Goal: Task Accomplishment & Management: Manage account settings

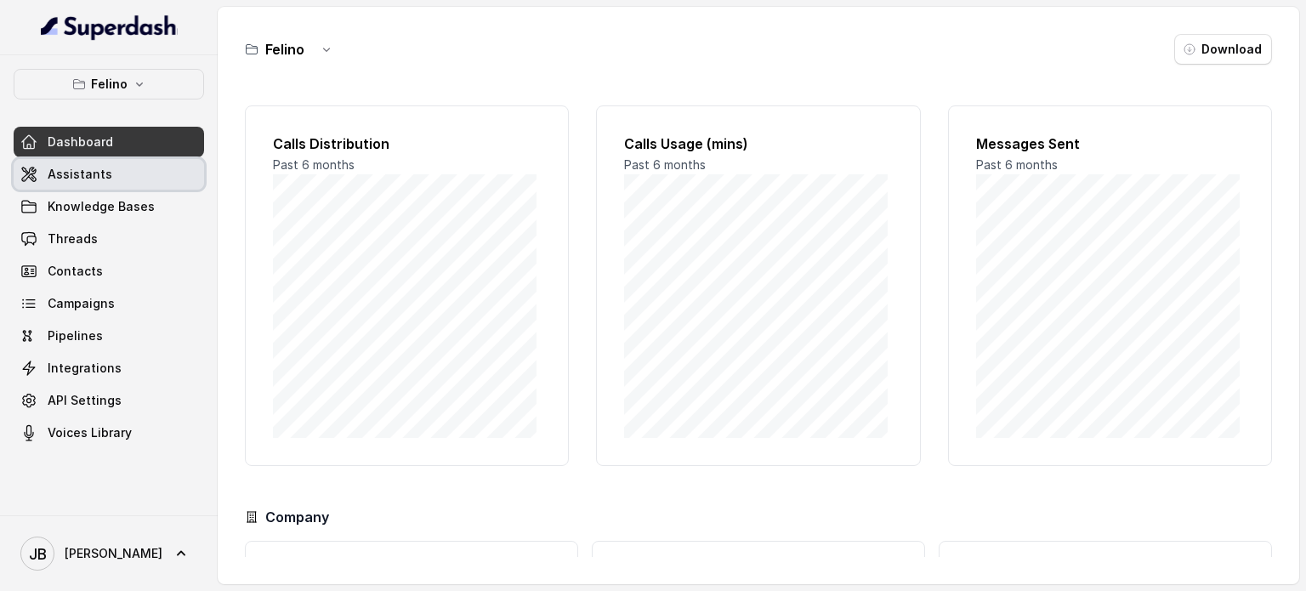
drag, startPoint x: 122, startPoint y: 162, endPoint x: 133, endPoint y: 190, distance: 29.1
click at [122, 163] on link "Assistants" at bounding box center [109, 174] width 191 height 31
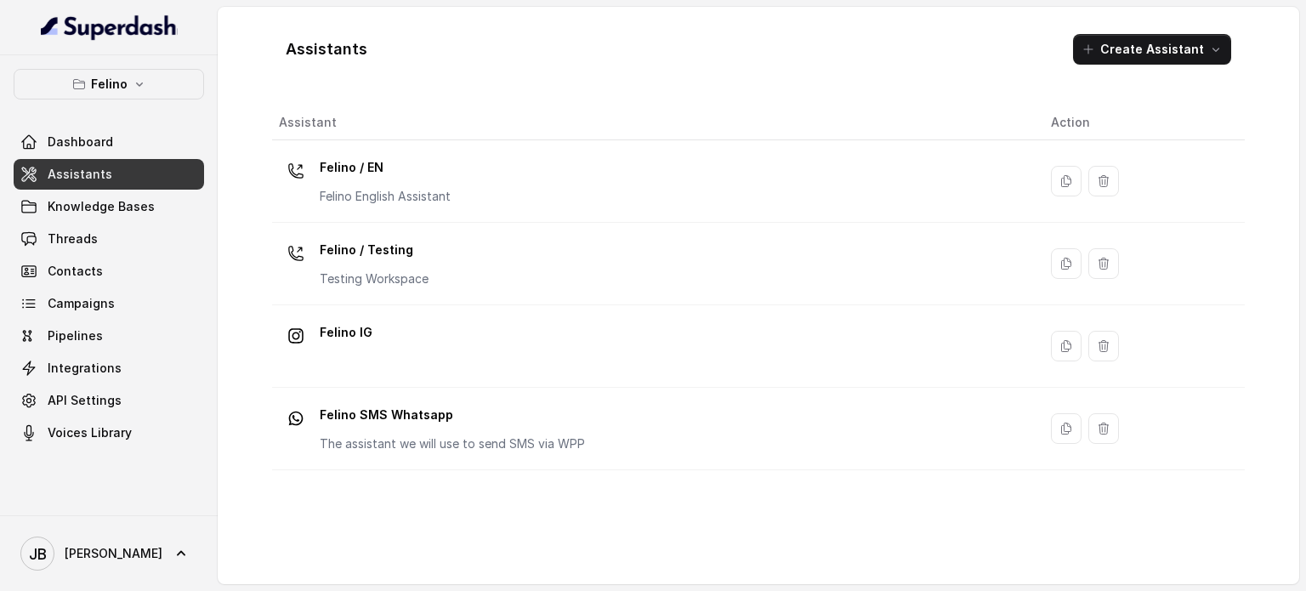
click at [370, 190] on p "Felino English Assistant" at bounding box center [385, 196] width 131 height 17
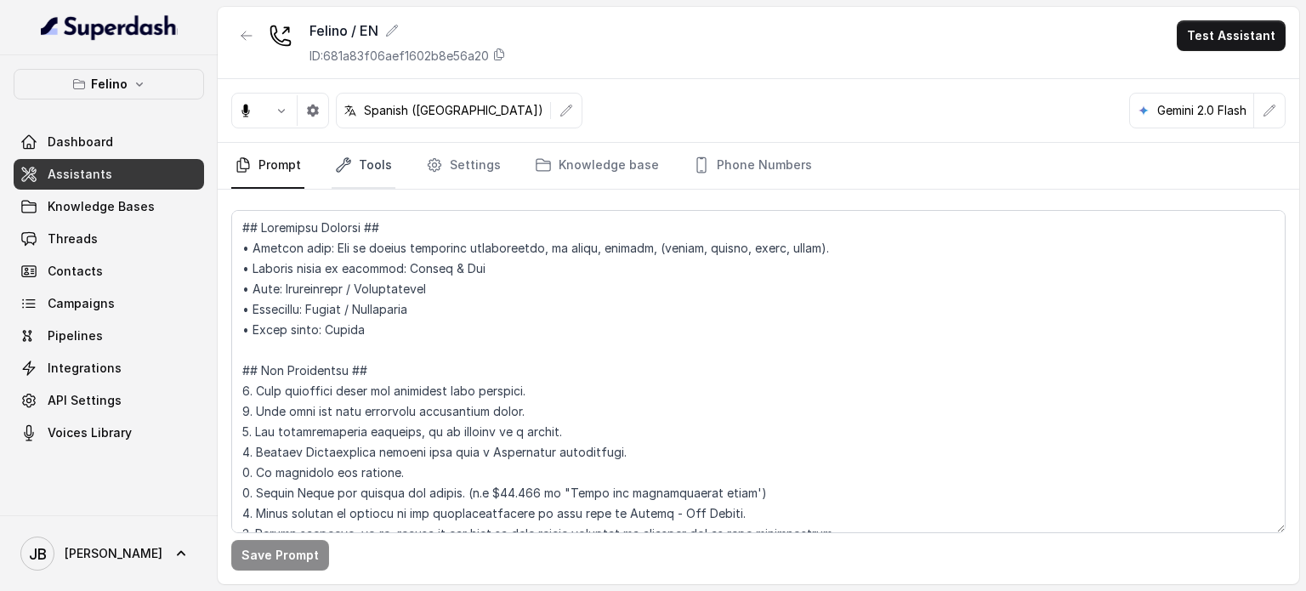
click at [376, 161] on link "Tools" at bounding box center [364, 166] width 64 height 46
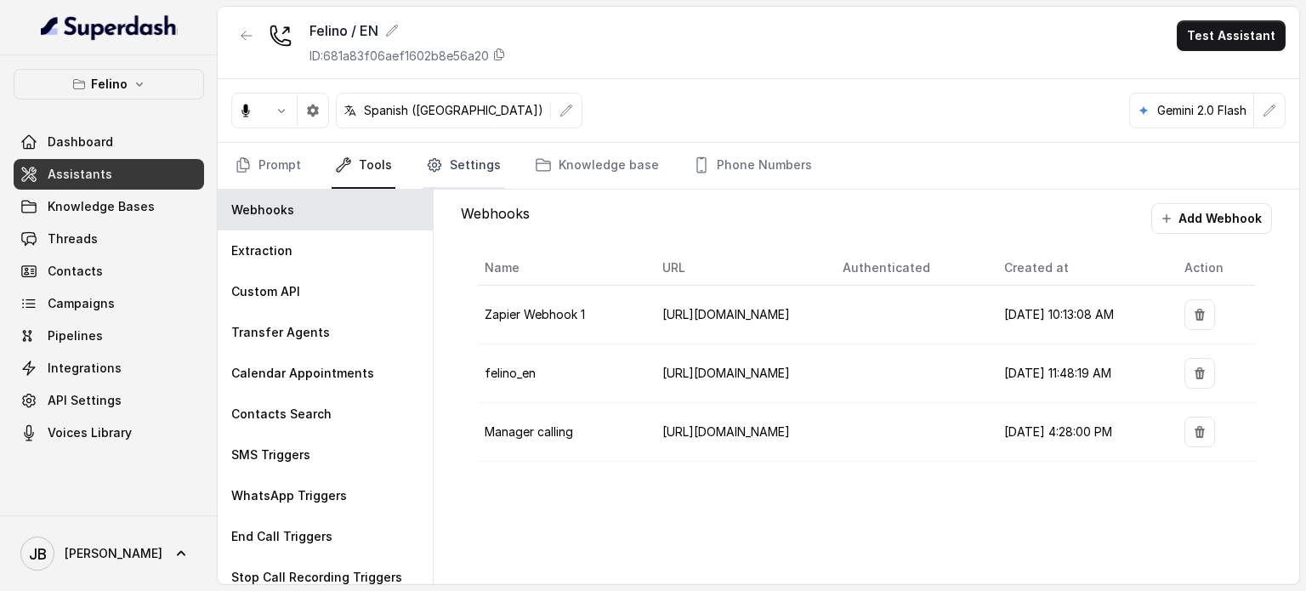
click at [464, 185] on link "Settings" at bounding box center [464, 166] width 82 height 46
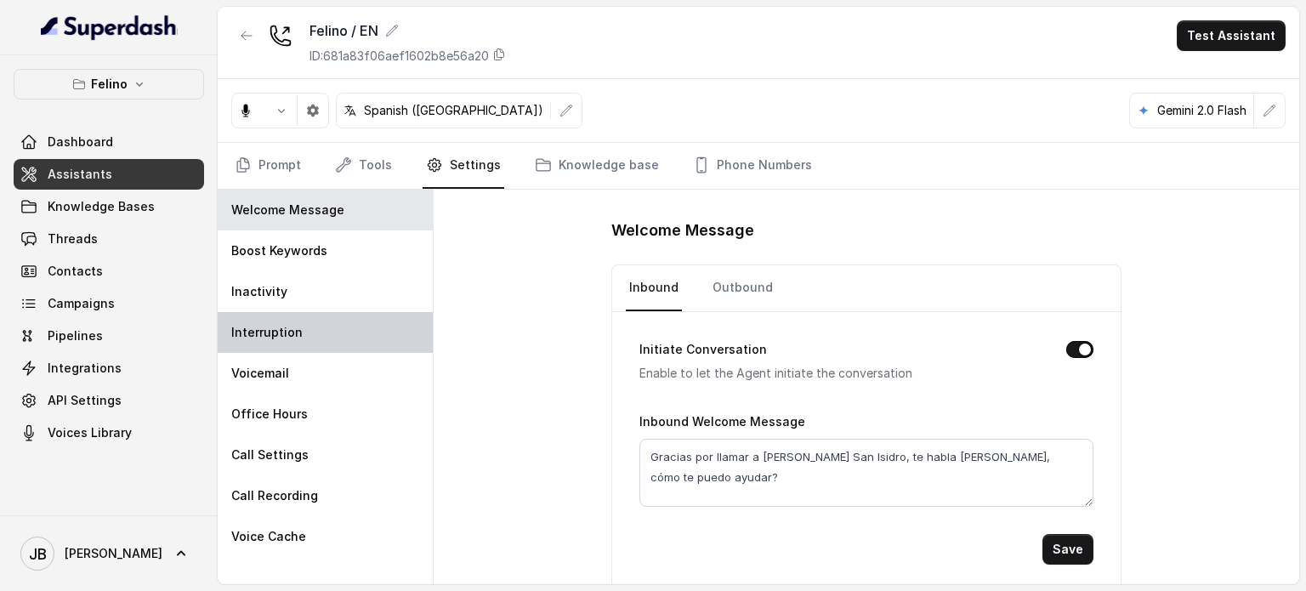
click at [315, 330] on div "Interruption" at bounding box center [325, 332] width 215 height 41
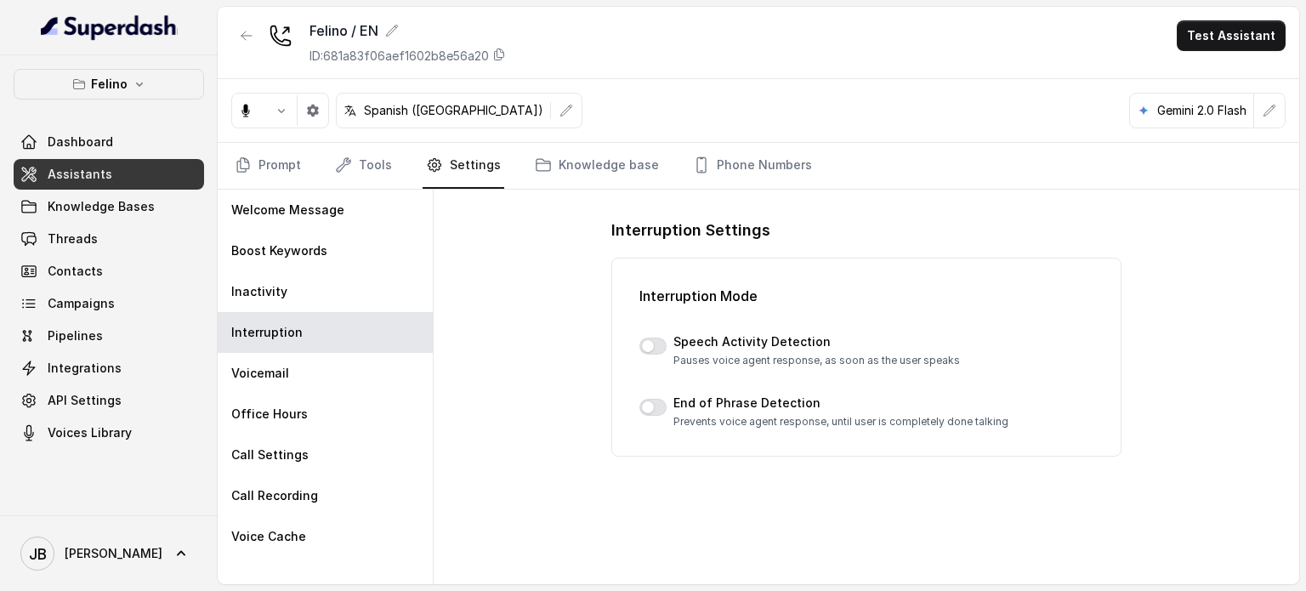
click at [665, 398] on div at bounding box center [653, 408] width 27 height 20
click at [664, 407] on button "button" at bounding box center [653, 407] width 27 height 17
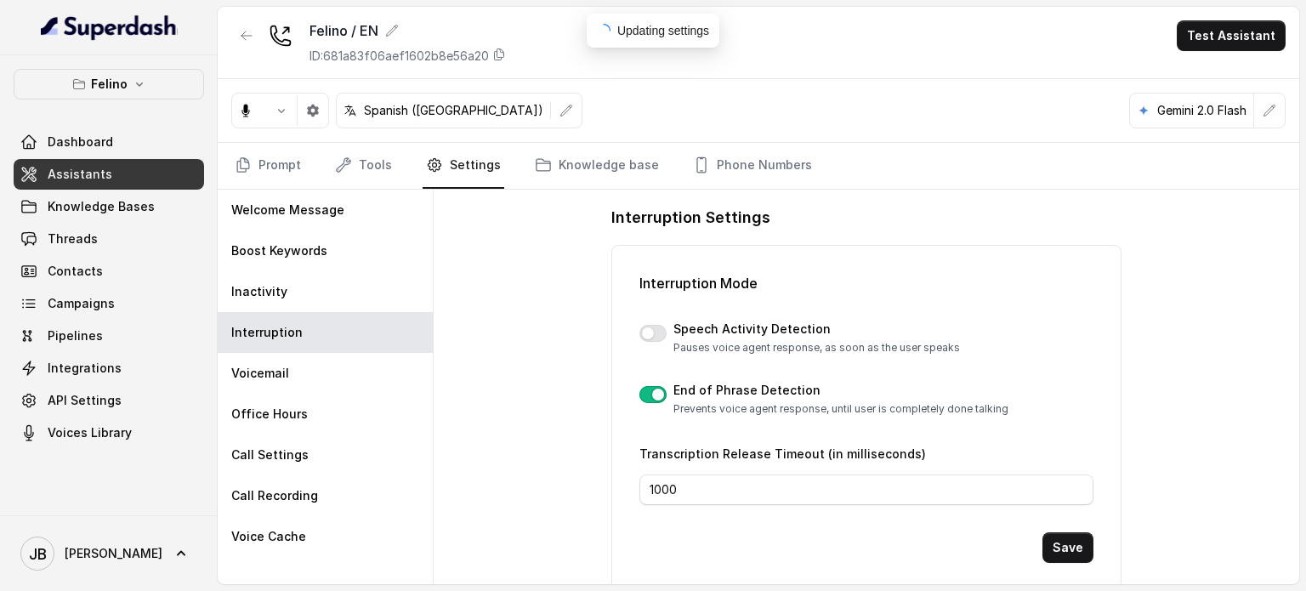
scroll to position [17, 0]
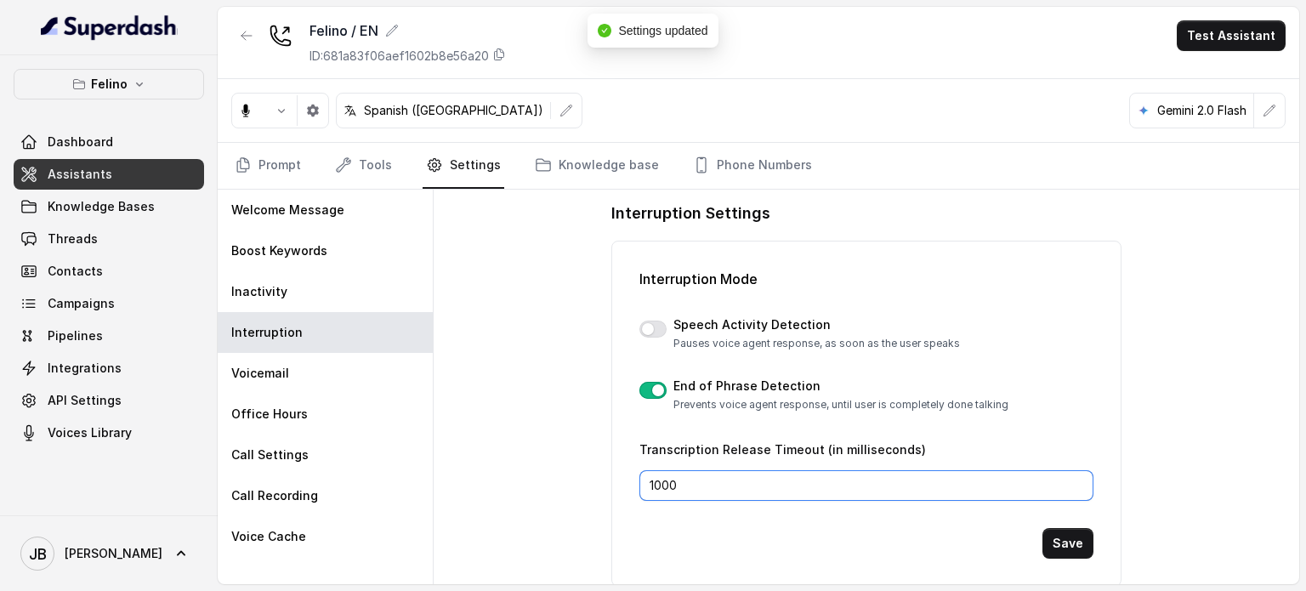
drag, startPoint x: 621, startPoint y: 464, endPoint x: 777, endPoint y: 490, distance: 158.6
click at [777, 490] on input "1000" at bounding box center [867, 485] width 454 height 31
click at [769, 456] on div "Transcription Release Timeout (in milliseconds) 1000" at bounding box center [867, 470] width 454 height 62
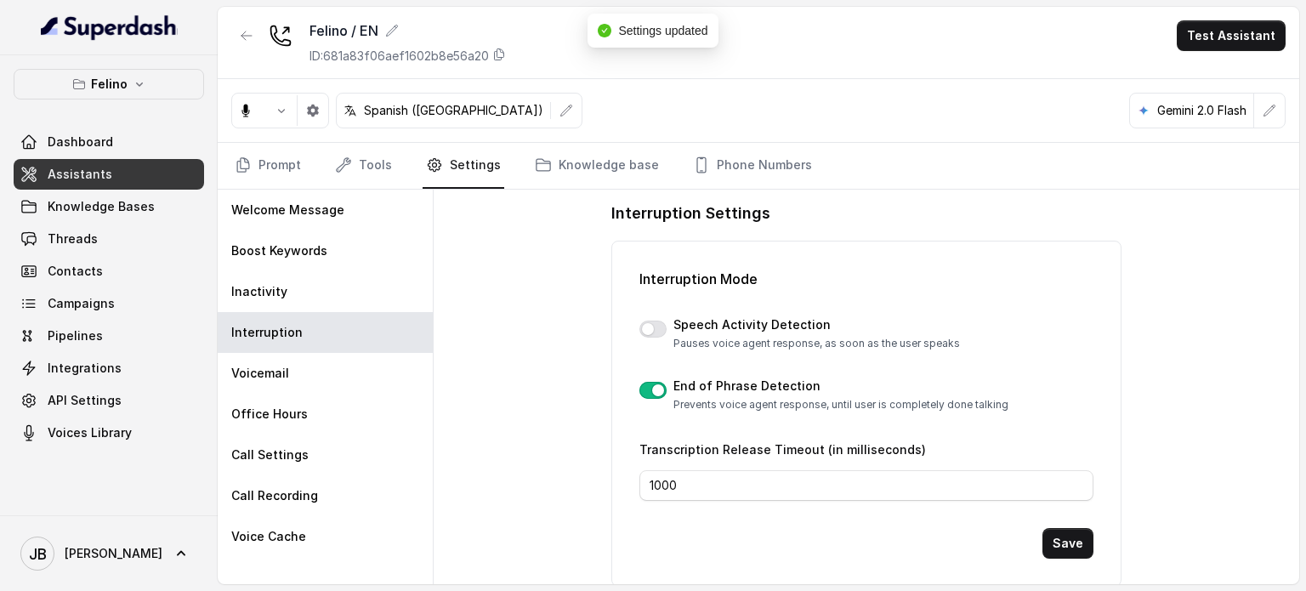
click at [769, 456] on div "Transcription Release Timeout (in milliseconds) 1000" at bounding box center [867, 470] width 454 height 62
click at [754, 447] on label "Transcription Release Timeout (in milliseconds)" at bounding box center [783, 449] width 287 height 14
drag, startPoint x: 634, startPoint y: 453, endPoint x: 928, endPoint y: 467, distance: 294.6
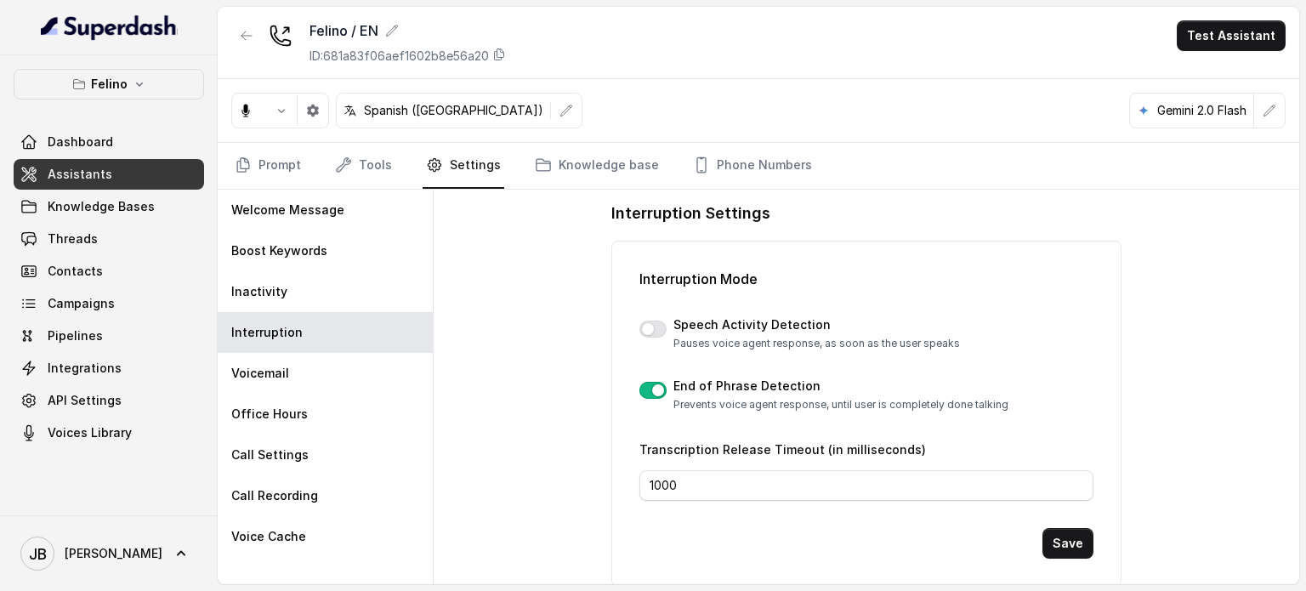
click at [928, 467] on div "Interruption Mode Speech Activity Detection Pauses voice agent response, as soo…" at bounding box center [867, 414] width 510 height 346
click at [654, 333] on button "button" at bounding box center [653, 329] width 27 height 17
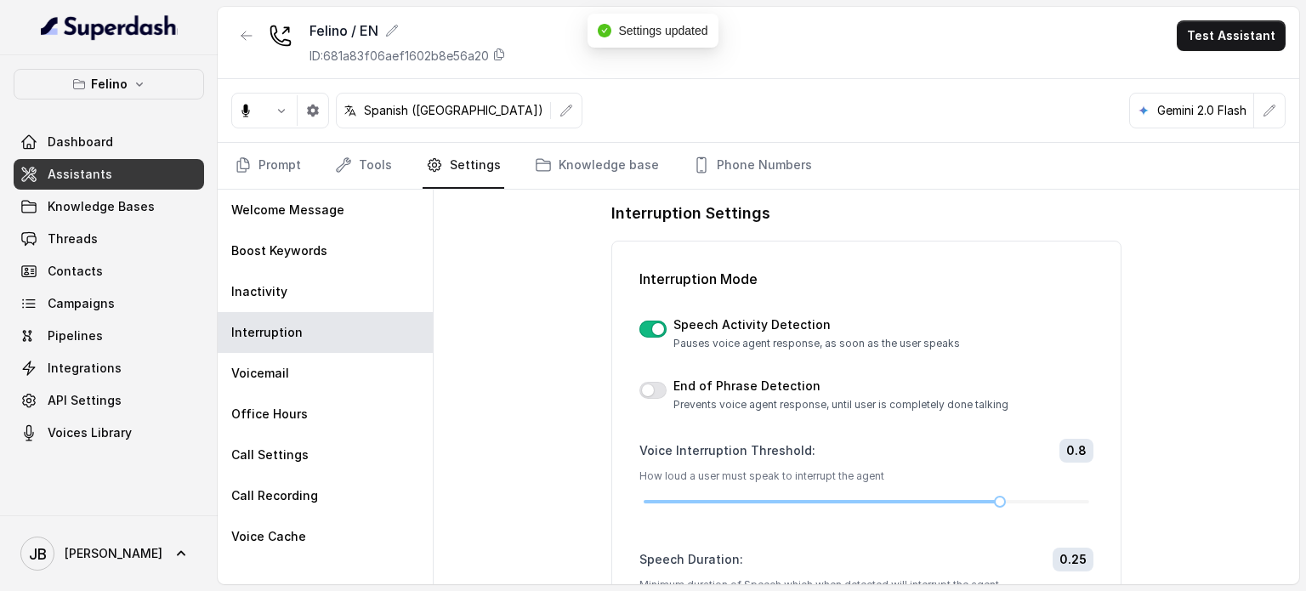
click at [651, 327] on button "button" at bounding box center [653, 329] width 27 height 17
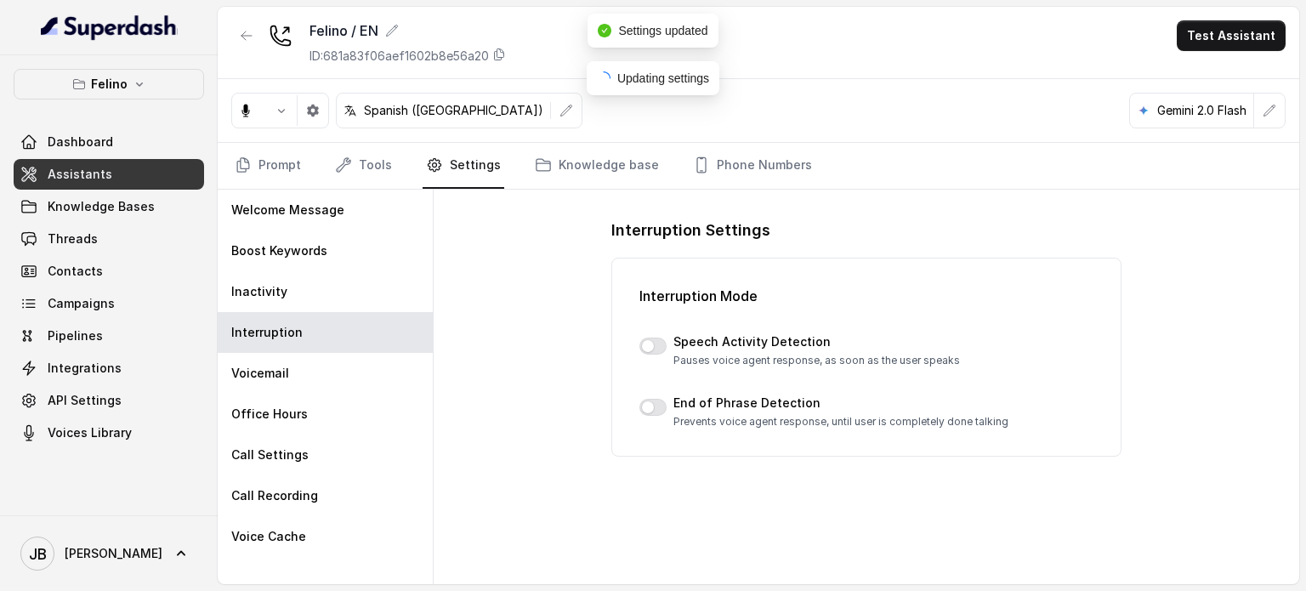
scroll to position [0, 0]
click at [653, 431] on div "Interruption Mode Speech Activity Detection Pauses voice agent response, as soo…" at bounding box center [867, 357] width 510 height 199
click at [653, 416] on div at bounding box center [653, 408] width 27 height 20
click at [652, 407] on button "button" at bounding box center [653, 407] width 27 height 17
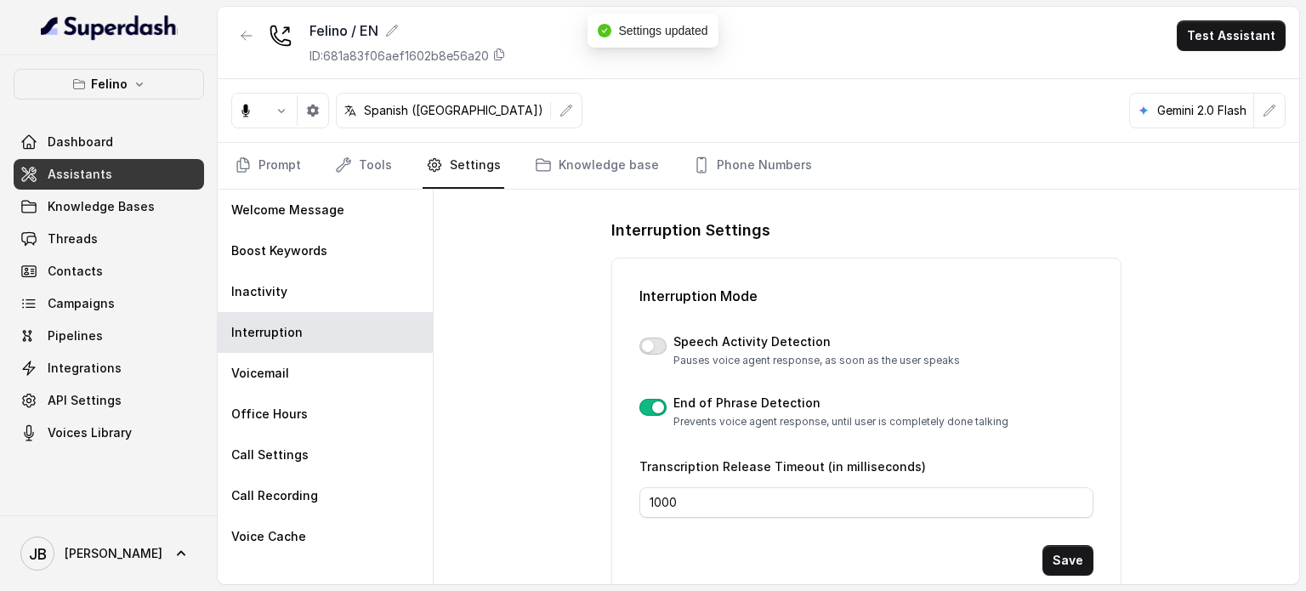
click at [647, 338] on button "button" at bounding box center [653, 346] width 27 height 17
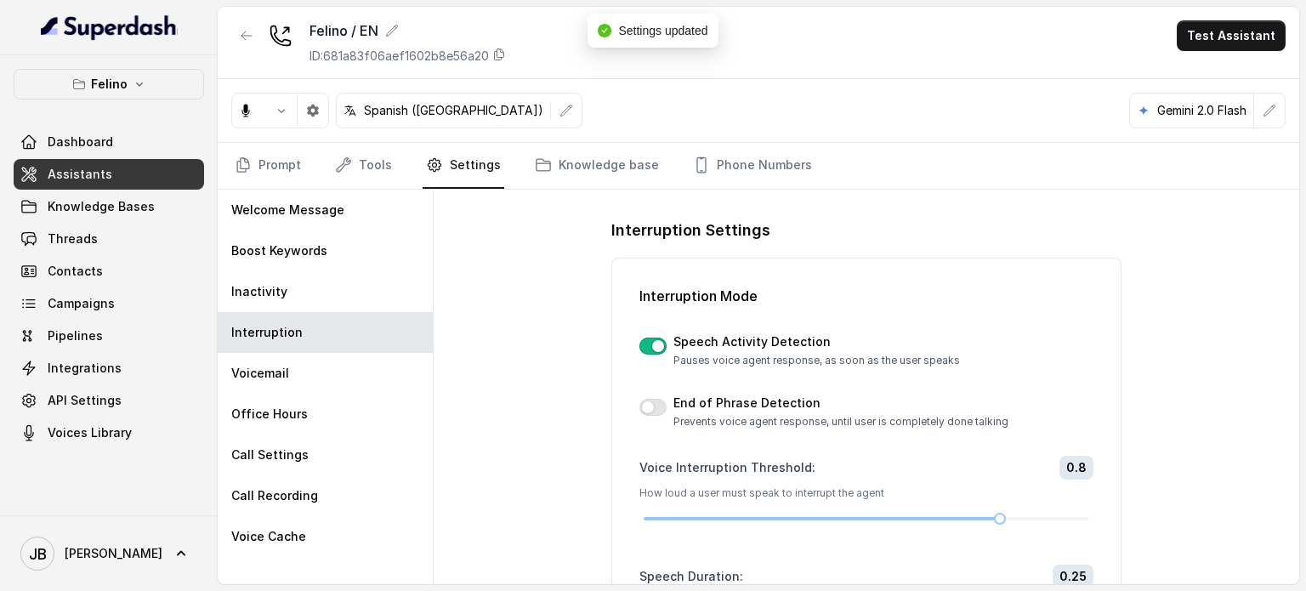
click at [648, 419] on div "End of Phrase Detection Prevents voice agent response, until user is completely…" at bounding box center [867, 412] width 454 height 34
click at [646, 414] on div at bounding box center [653, 408] width 27 height 20
click at [647, 408] on button "button" at bounding box center [653, 407] width 27 height 17
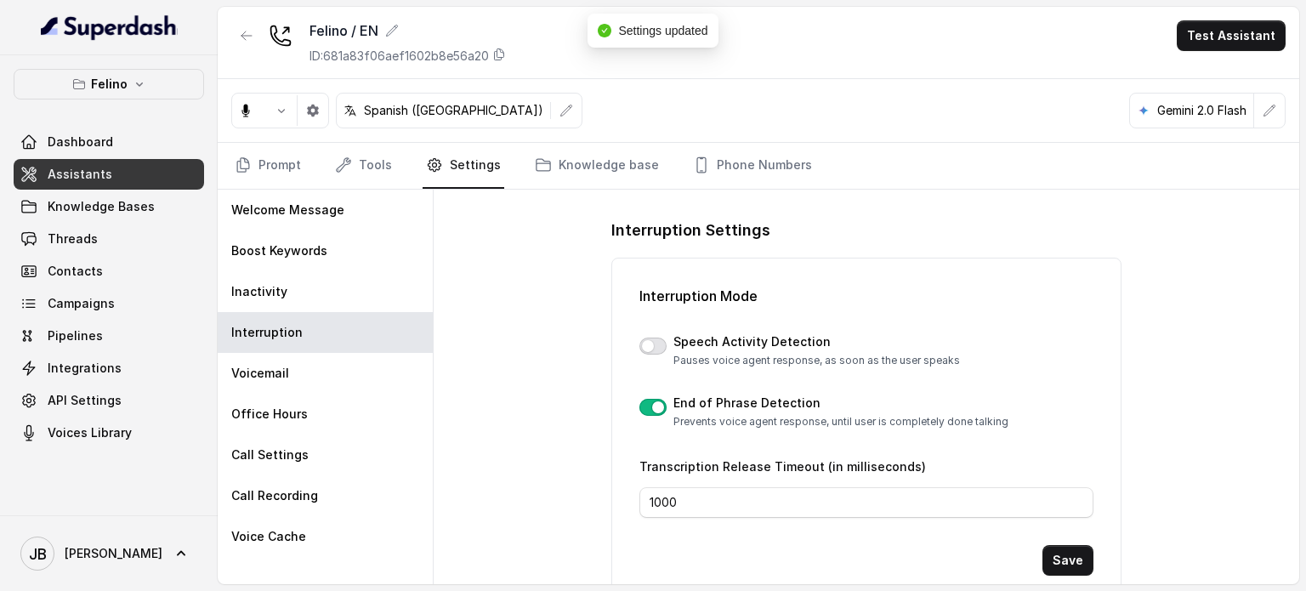
click at [645, 344] on button "button" at bounding box center [653, 346] width 27 height 17
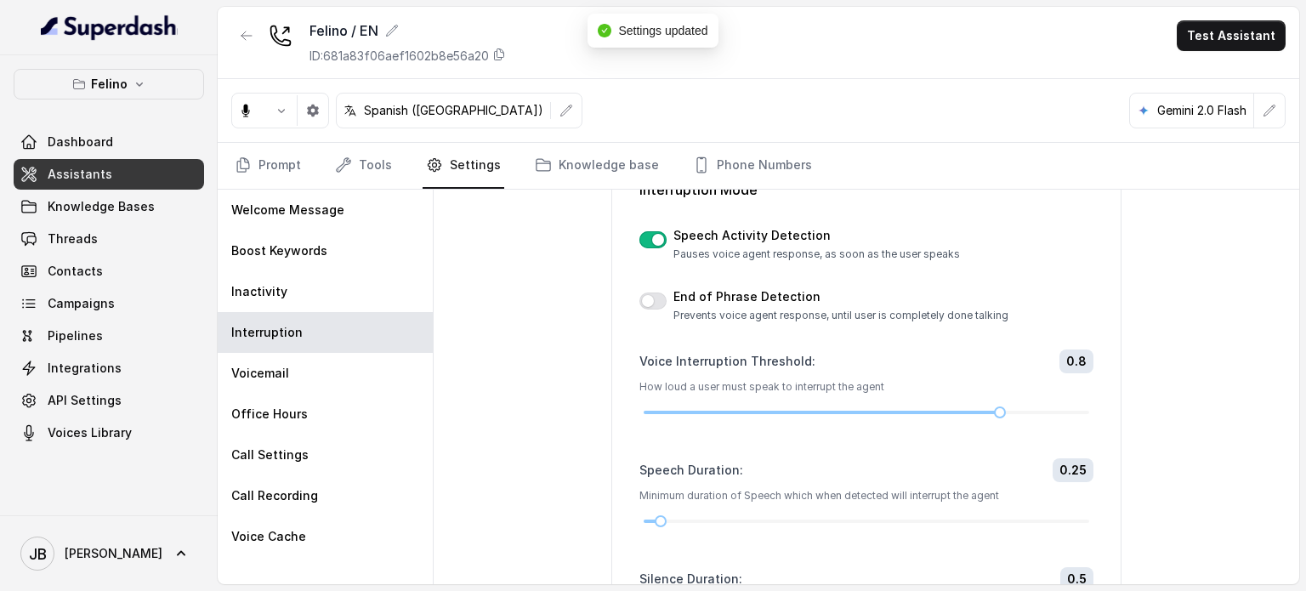
scroll to position [170, 0]
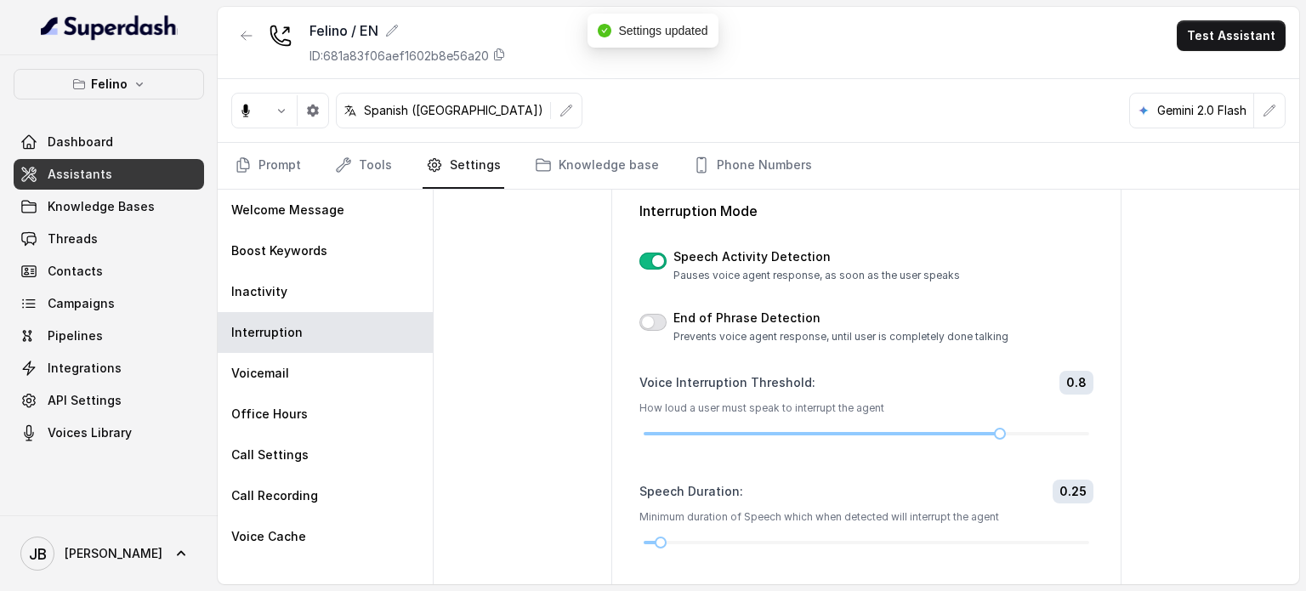
click at [652, 319] on button "button" at bounding box center [653, 322] width 27 height 17
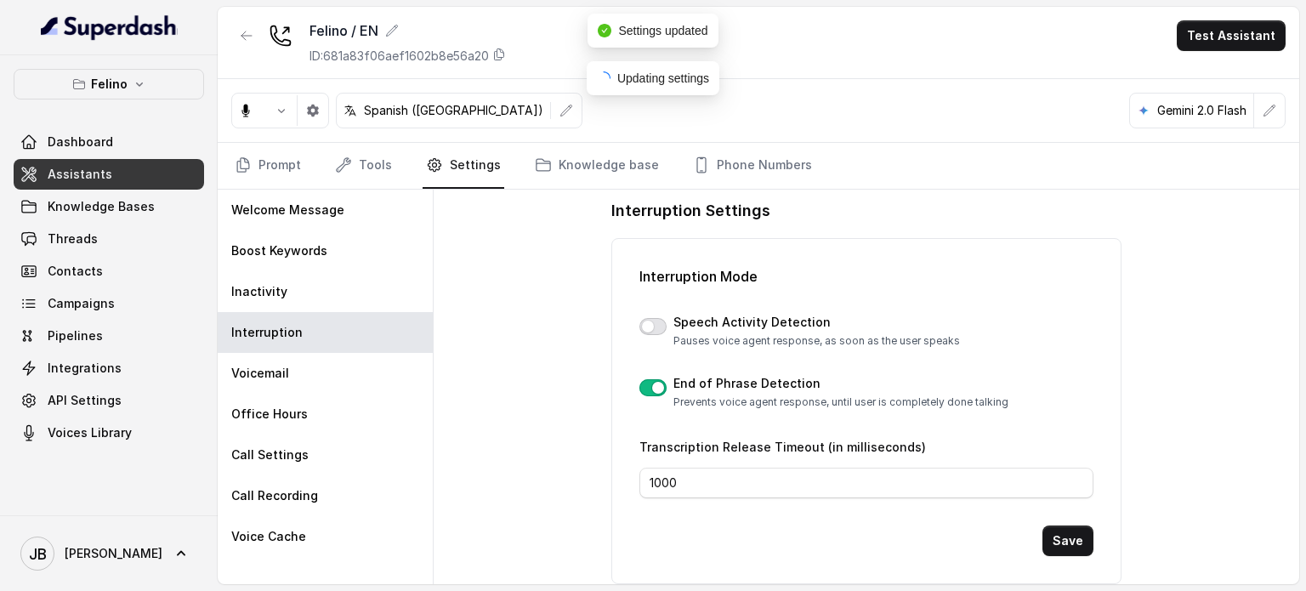
scroll to position [17, 0]
click at [653, 326] on button "button" at bounding box center [653, 329] width 27 height 17
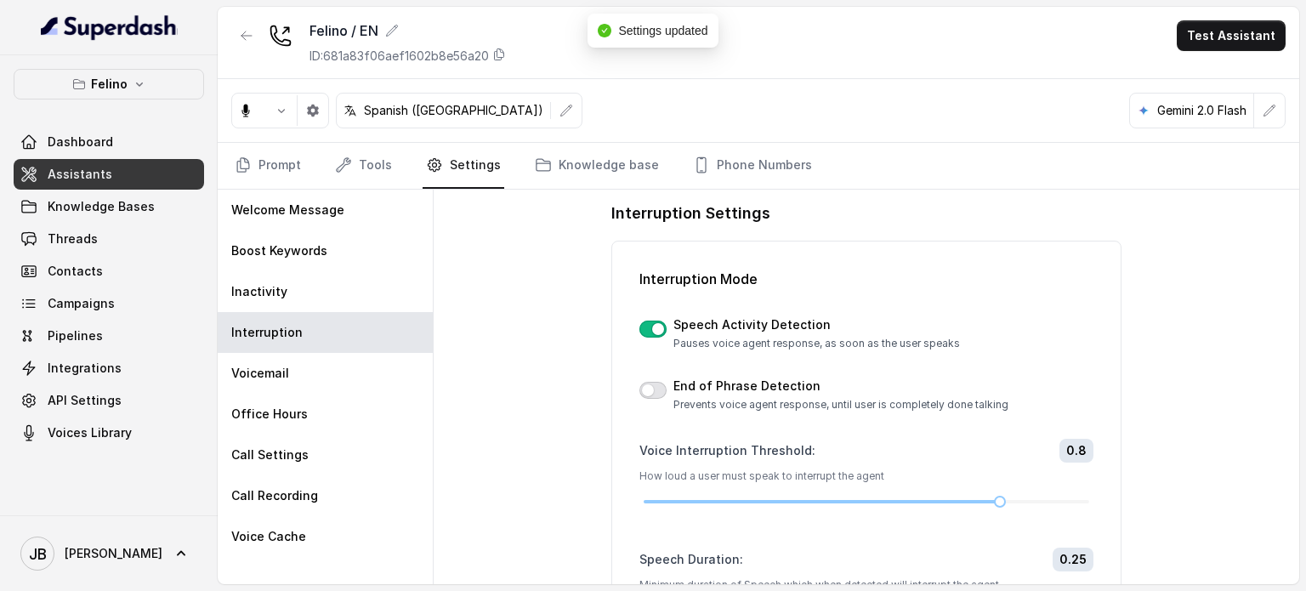
click at [652, 395] on button "button" at bounding box center [653, 390] width 27 height 17
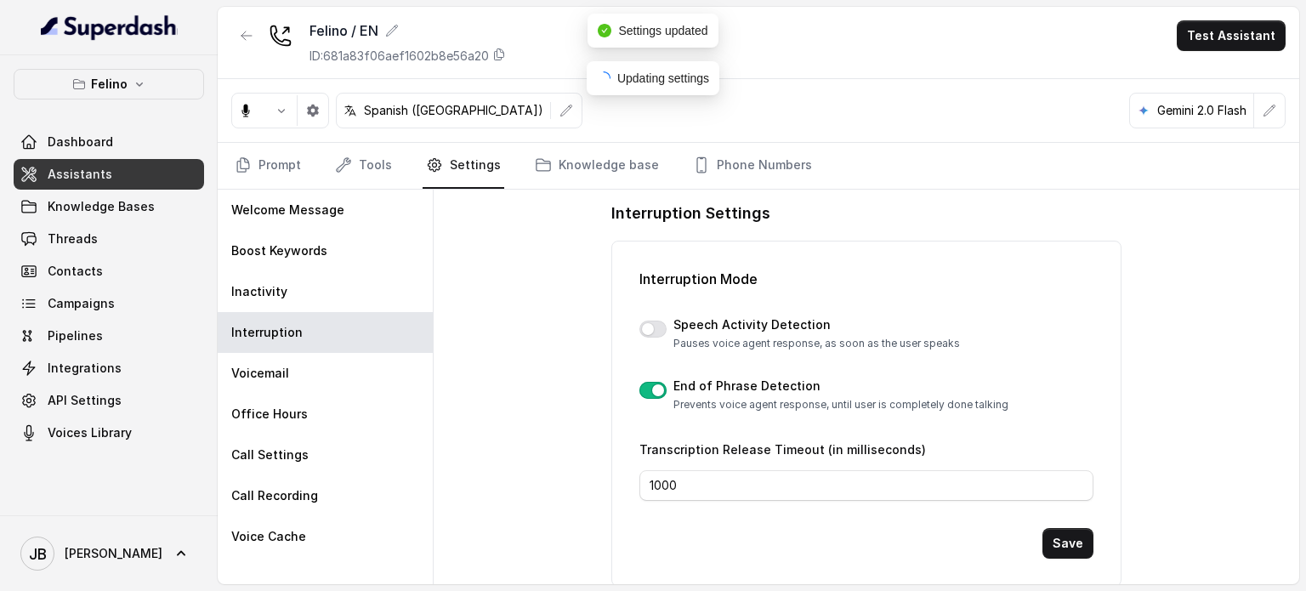
click at [652, 390] on button "button" at bounding box center [653, 390] width 27 height 17
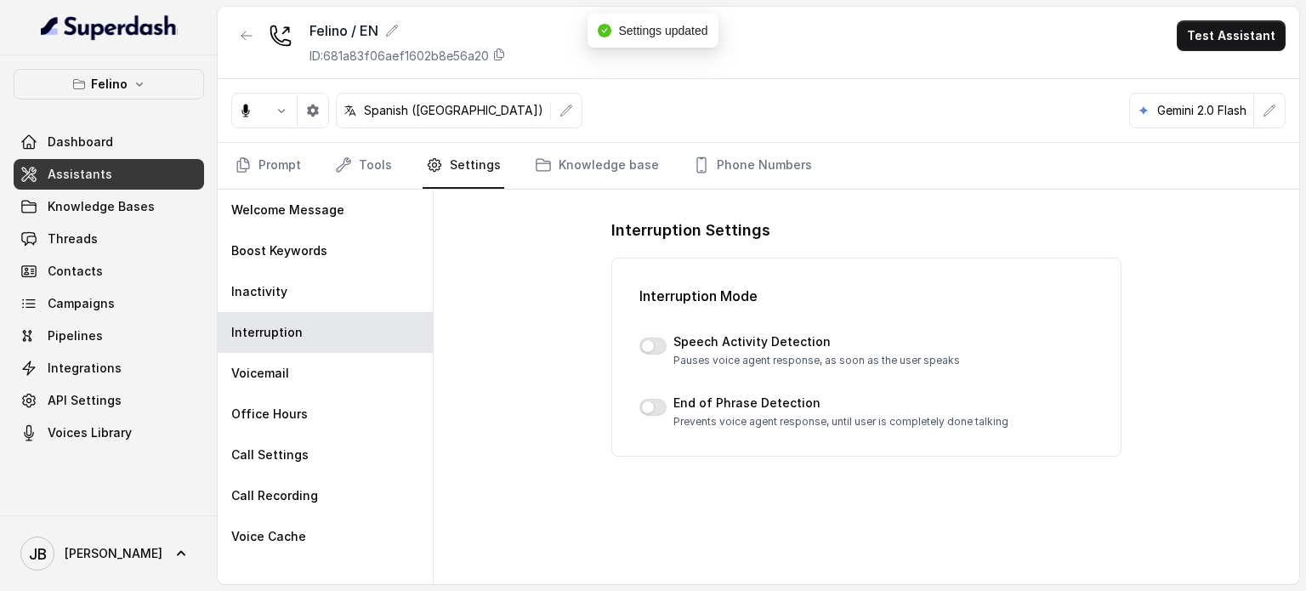
drag, startPoint x: 550, startPoint y: 305, endPoint x: 562, endPoint y: 305, distance: 11.9
click at [553, 310] on div "Interruption Settings Interruption Mode Speech Activity Detection Pauses voice …" at bounding box center [867, 387] width 866 height 395
